Goal: Task Accomplishment & Management: Manage account settings

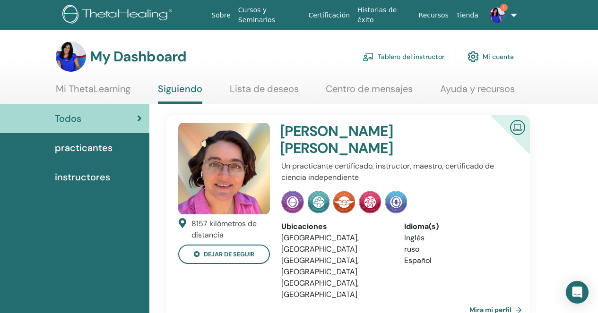
click at [418, 56] on link "Tablero del instructor" at bounding box center [403, 56] width 82 height 21
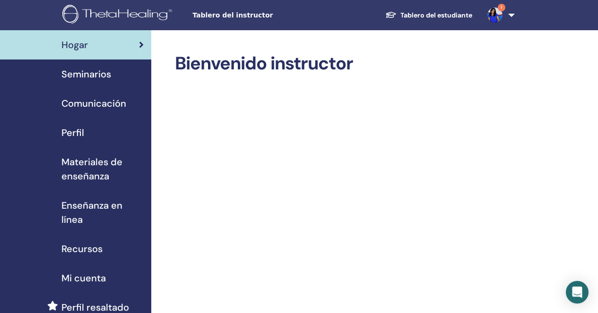
click at [84, 75] on span "Seminarios" at bounding box center [86, 74] width 50 height 14
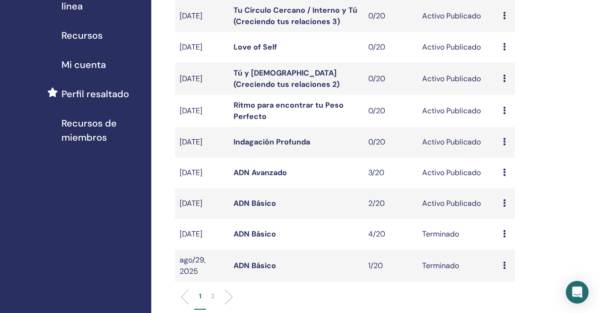
scroll to position [217, 0]
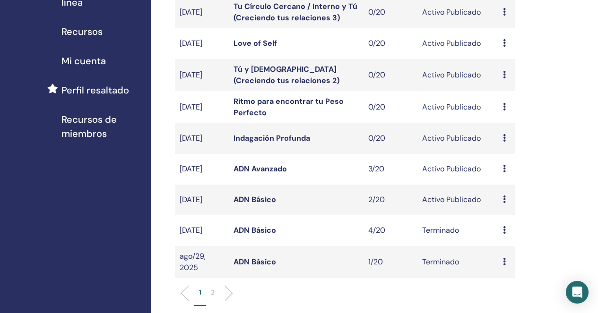
click at [261, 204] on link "ADN Básico" at bounding box center [254, 200] width 43 height 10
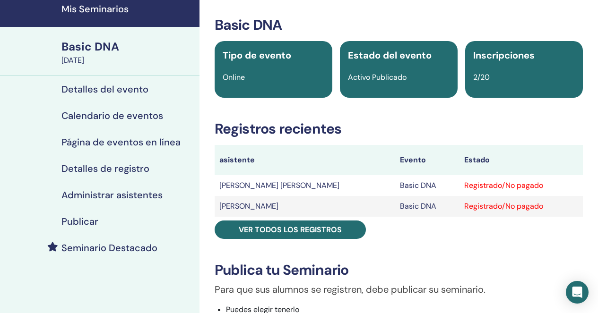
scroll to position [37, 0]
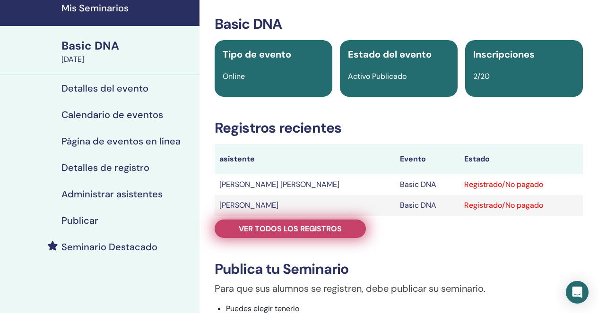
click at [270, 230] on span "Ver todos los registros" at bounding box center [290, 229] width 103 height 10
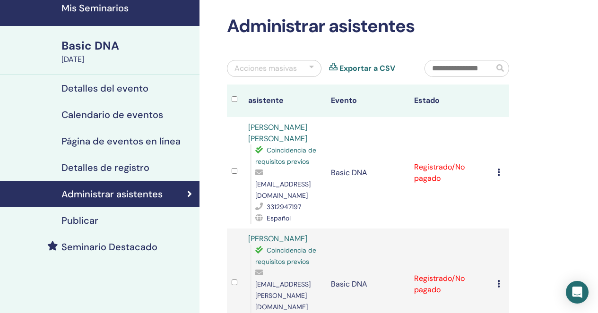
click at [499, 169] on icon at bounding box center [498, 173] width 3 height 8
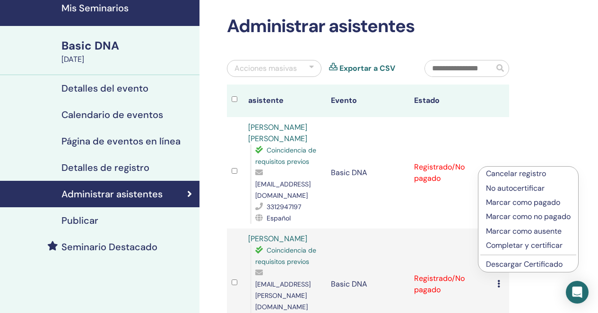
click at [506, 246] on p "Completar y certificar" at bounding box center [528, 245] width 85 height 11
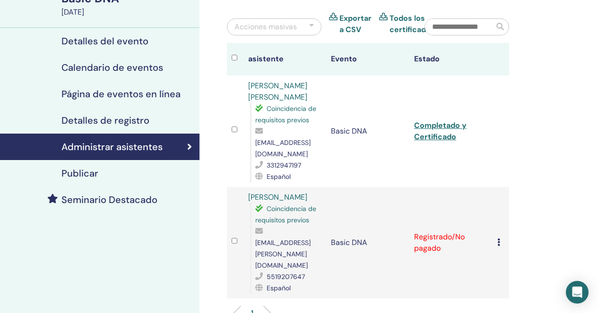
scroll to position [92, 0]
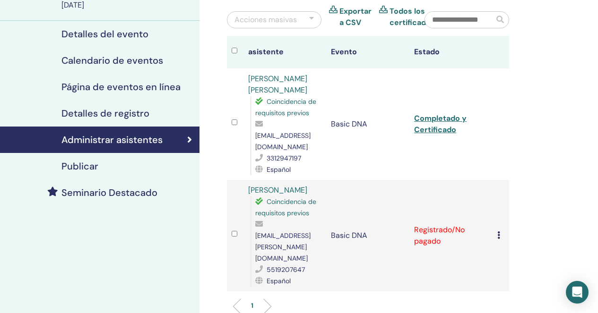
click at [497, 232] on icon at bounding box center [498, 236] width 3 height 8
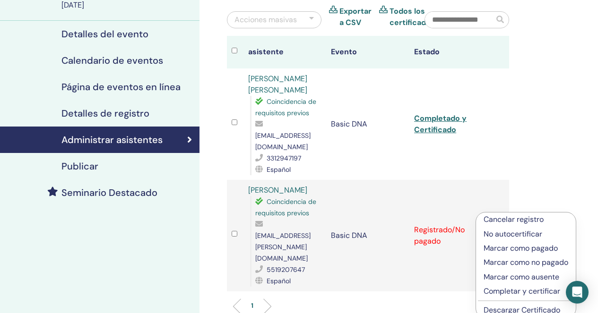
click at [495, 292] on p "Completar y certificar" at bounding box center [525, 291] width 85 height 11
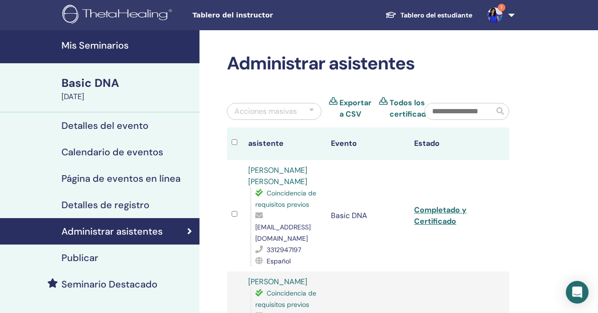
click at [430, 217] on link "Completado y Certificado" at bounding box center [440, 215] width 52 height 21
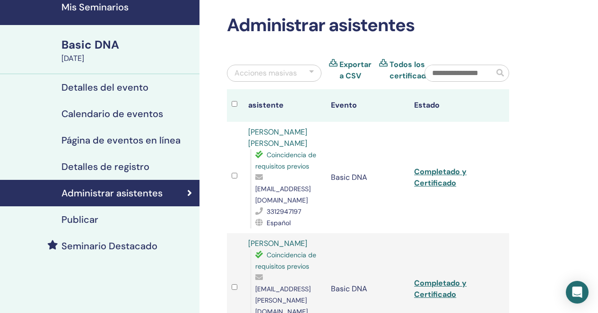
scroll to position [40, 0]
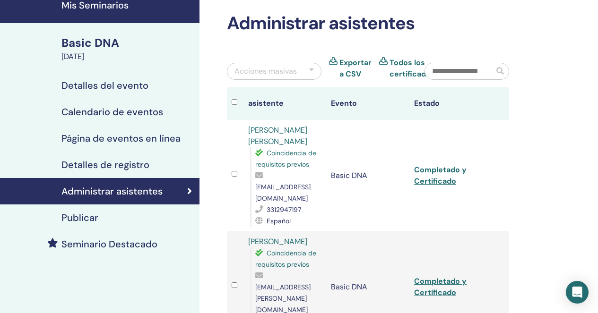
click at [439, 276] on link "Completado y Certificado" at bounding box center [440, 286] width 52 height 21
click at [435, 276] on link "Completado y Certificado" at bounding box center [440, 286] width 52 height 21
